Goal: Task Accomplishment & Management: Book appointment/travel/reservation

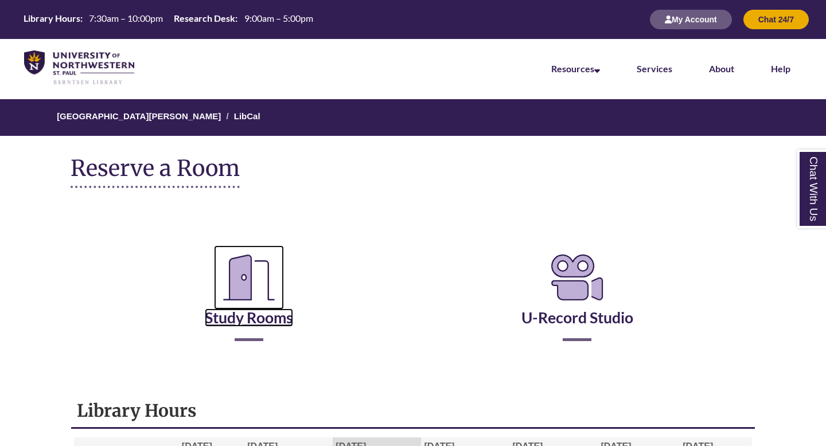
click at [259, 311] on link "Study Rooms" at bounding box center [249, 303] width 88 height 47
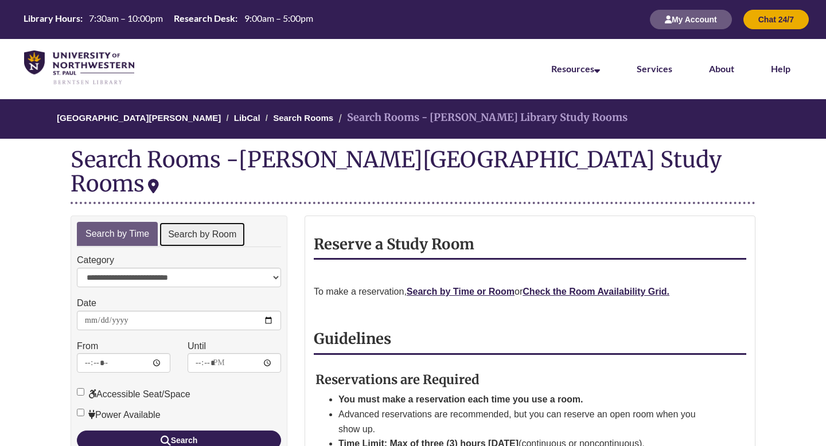
click at [214, 222] on link "Search by Room" at bounding box center [202, 235] width 87 height 26
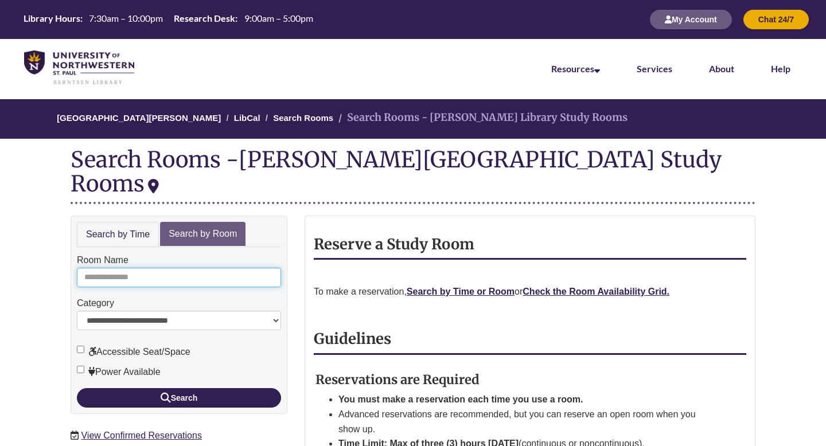
click at [213, 268] on input "Room Name" at bounding box center [179, 277] width 204 height 19
type input "*"
click at [77, 388] on button "Search" at bounding box center [179, 397] width 204 height 19
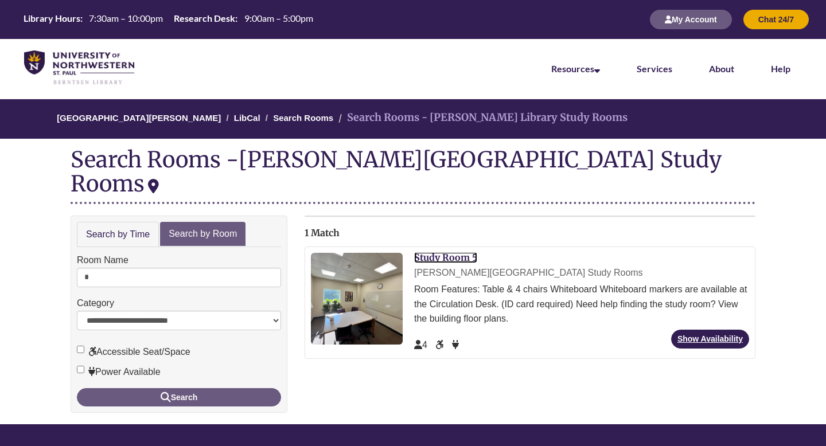
click at [466, 252] on link "Study Room 5" at bounding box center [445, 257] width 63 height 11
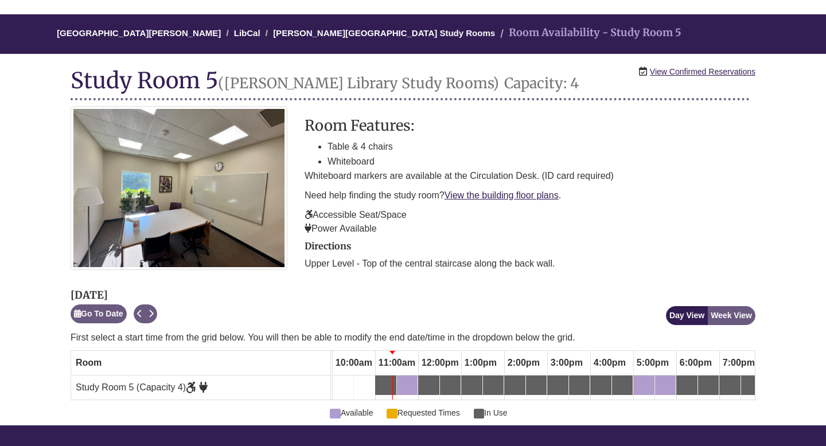
scroll to position [92, 0]
